Goal: Task Accomplishment & Management: Use online tool/utility

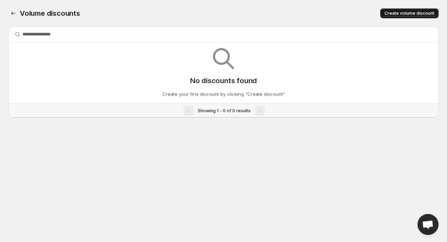
click at [431, 13] on span "Create volume discount" at bounding box center [409, 14] width 50 height 6
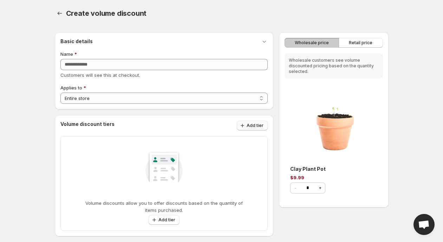
click at [255, 123] on button "Add tier" at bounding box center [252, 126] width 31 height 10
select select "**********"
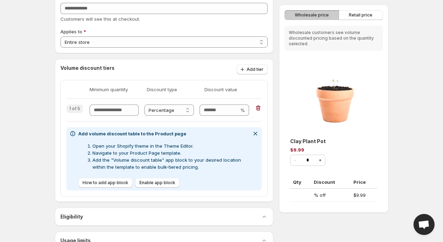
scroll to position [64, 0]
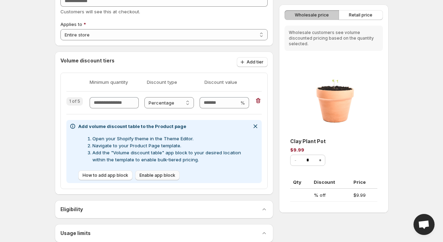
click at [155, 174] on span "Enable app block" at bounding box center [157, 176] width 36 height 6
click at [95, 176] on span "How to add app block" at bounding box center [106, 176] width 46 height 6
click at [104, 178] on span "How to add app block" at bounding box center [106, 176] width 46 height 6
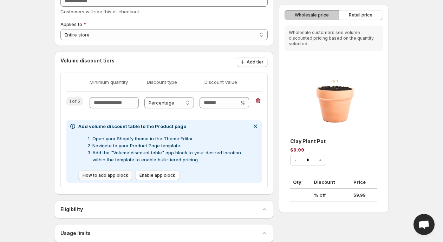
click at [104, 178] on span "How to add app block" at bounding box center [106, 176] width 46 height 6
